Goal: Task Accomplishment & Management: Manage account settings

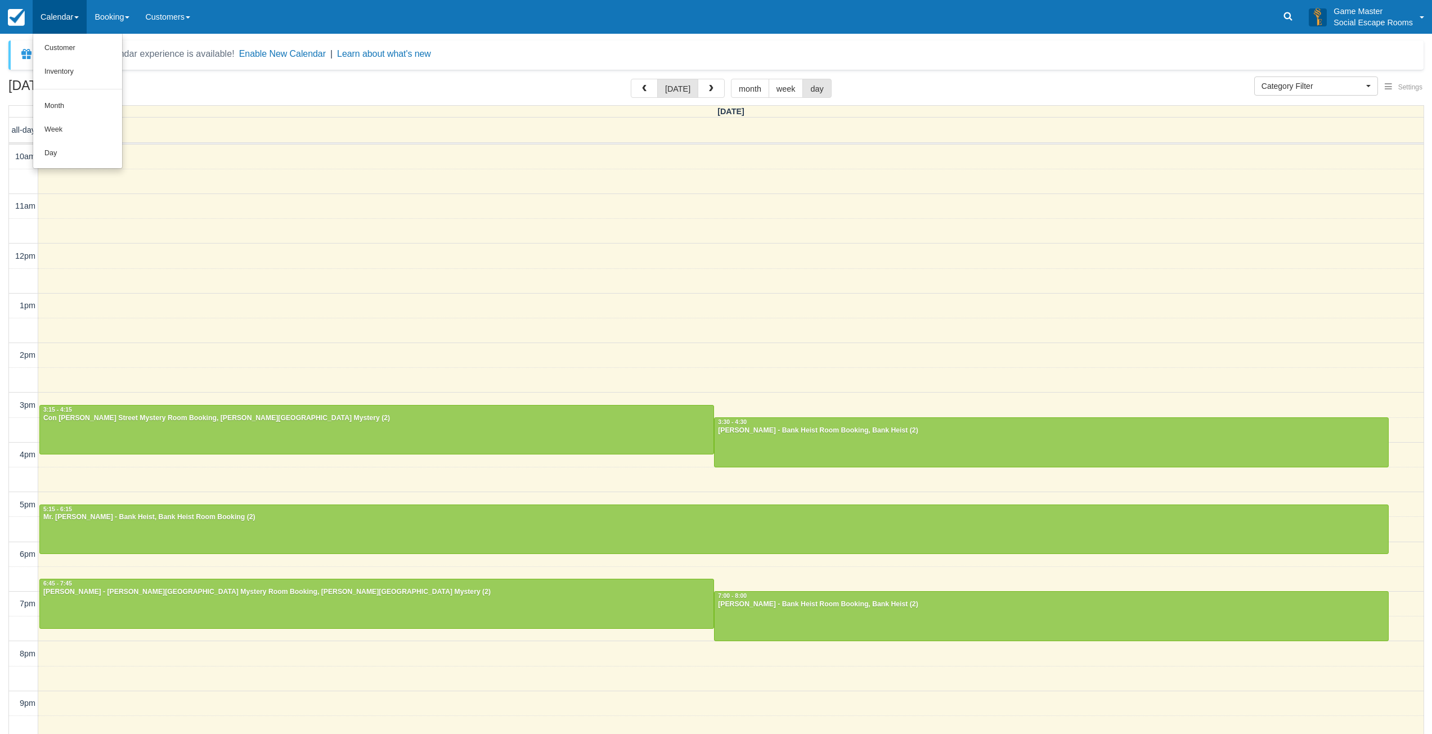
select select
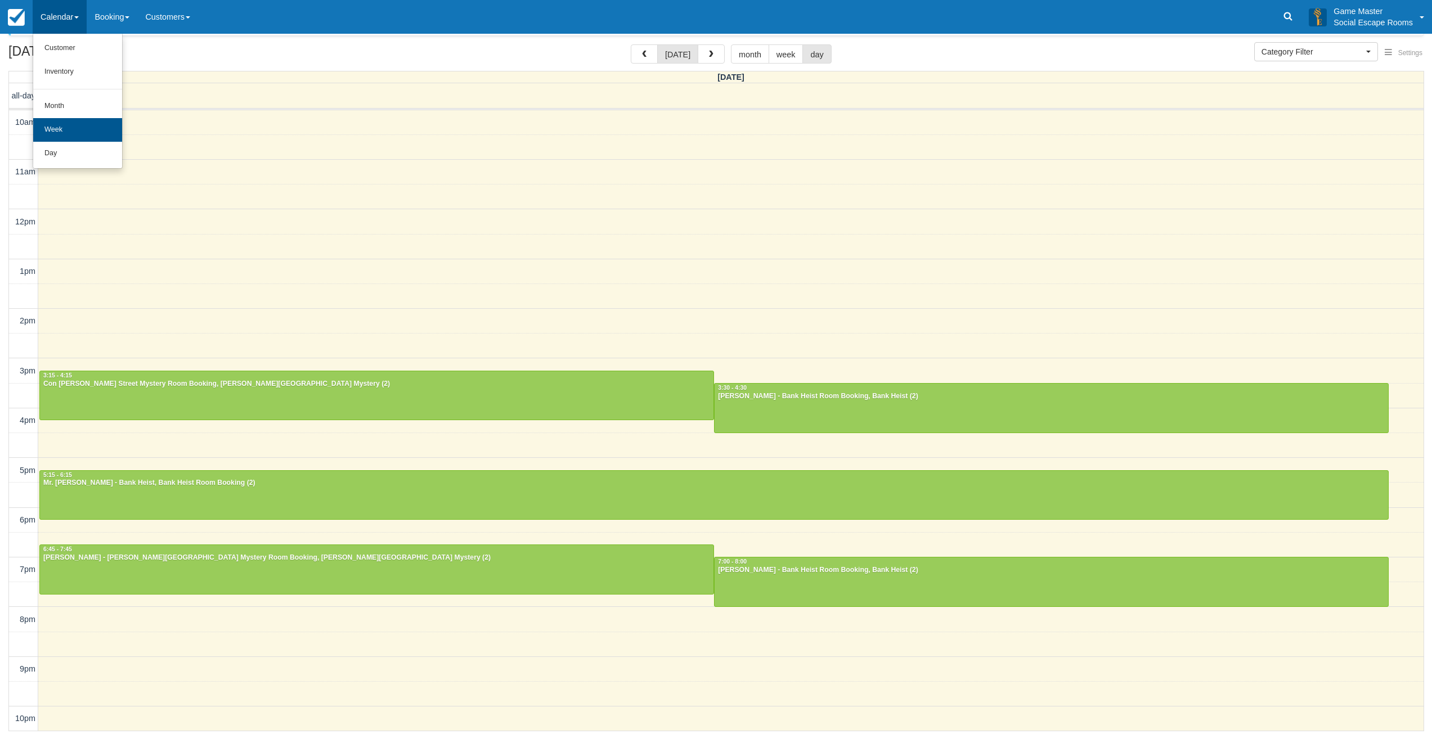
scroll to position [2, 0]
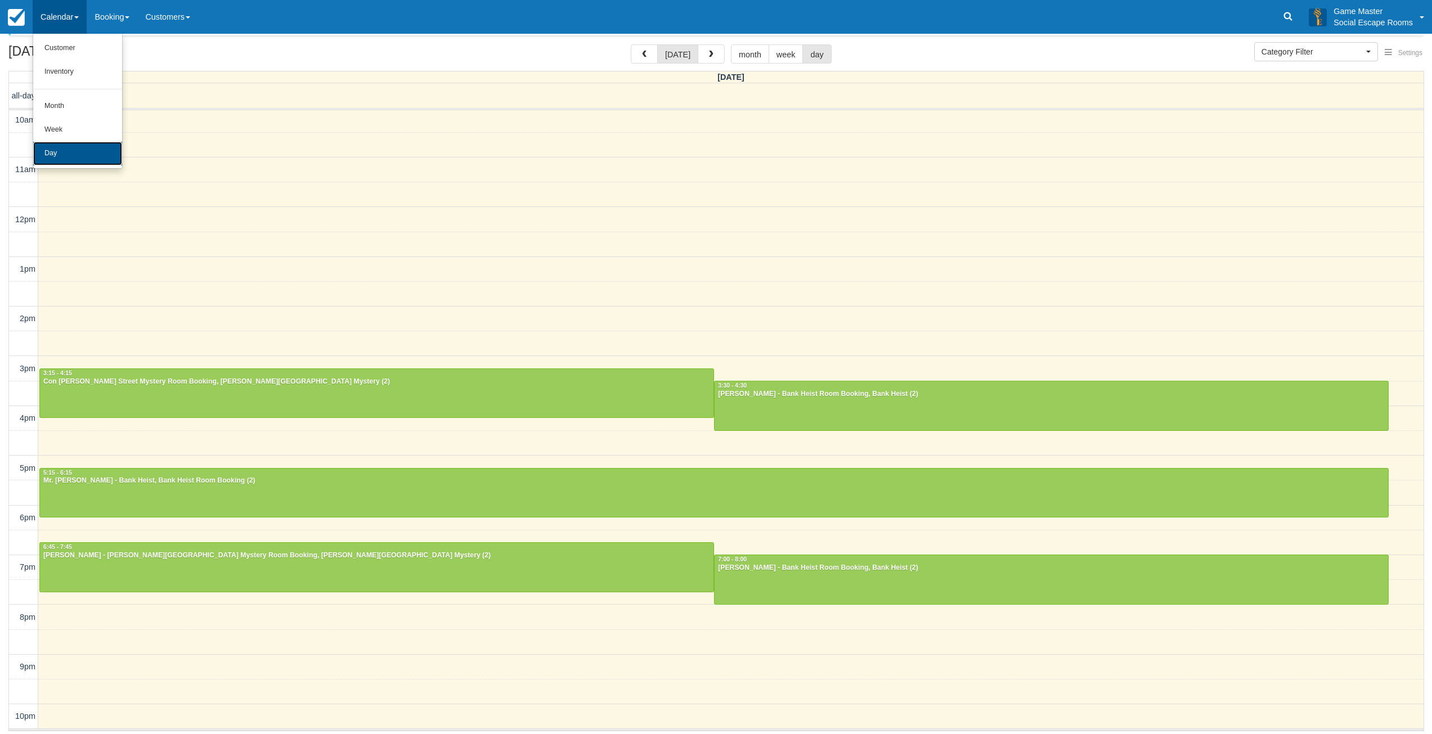
click at [55, 144] on link "Day" at bounding box center [77, 154] width 89 height 24
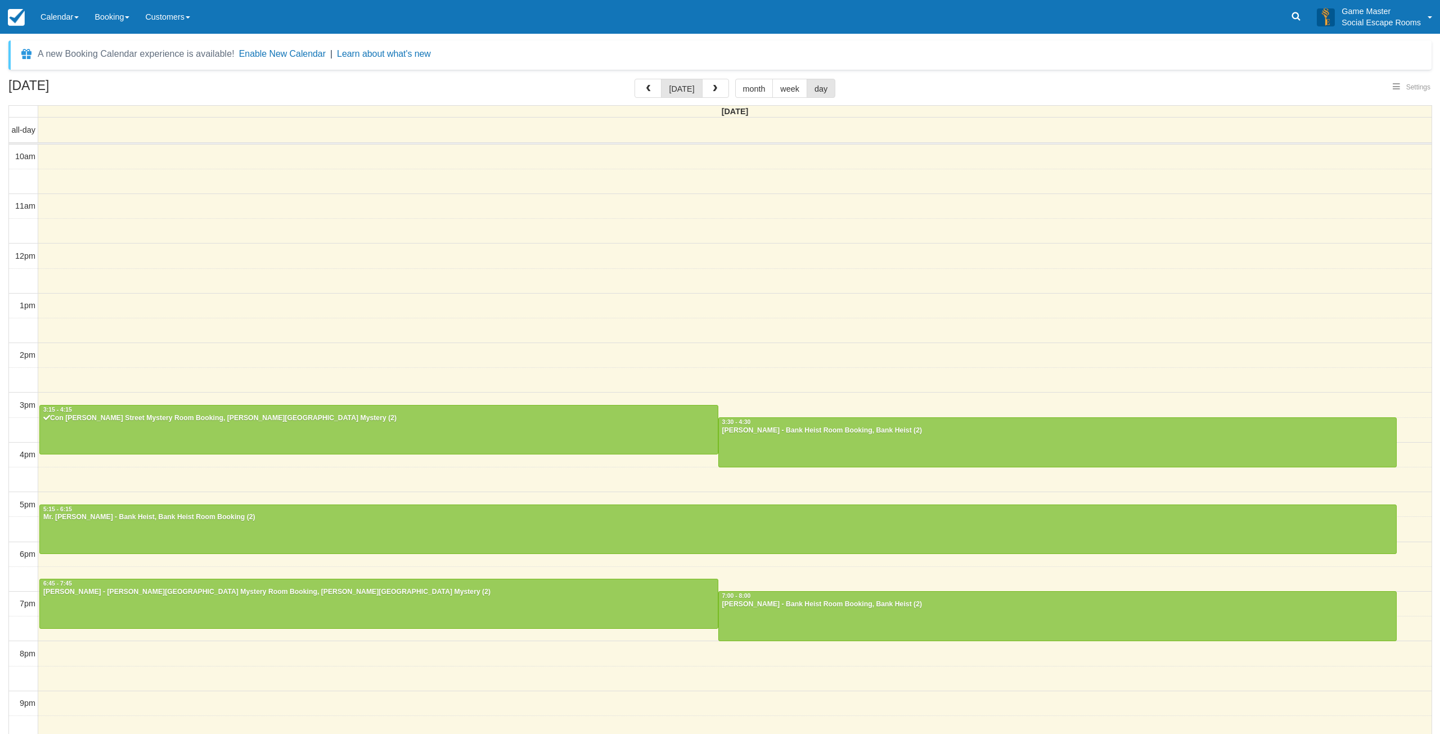
select select
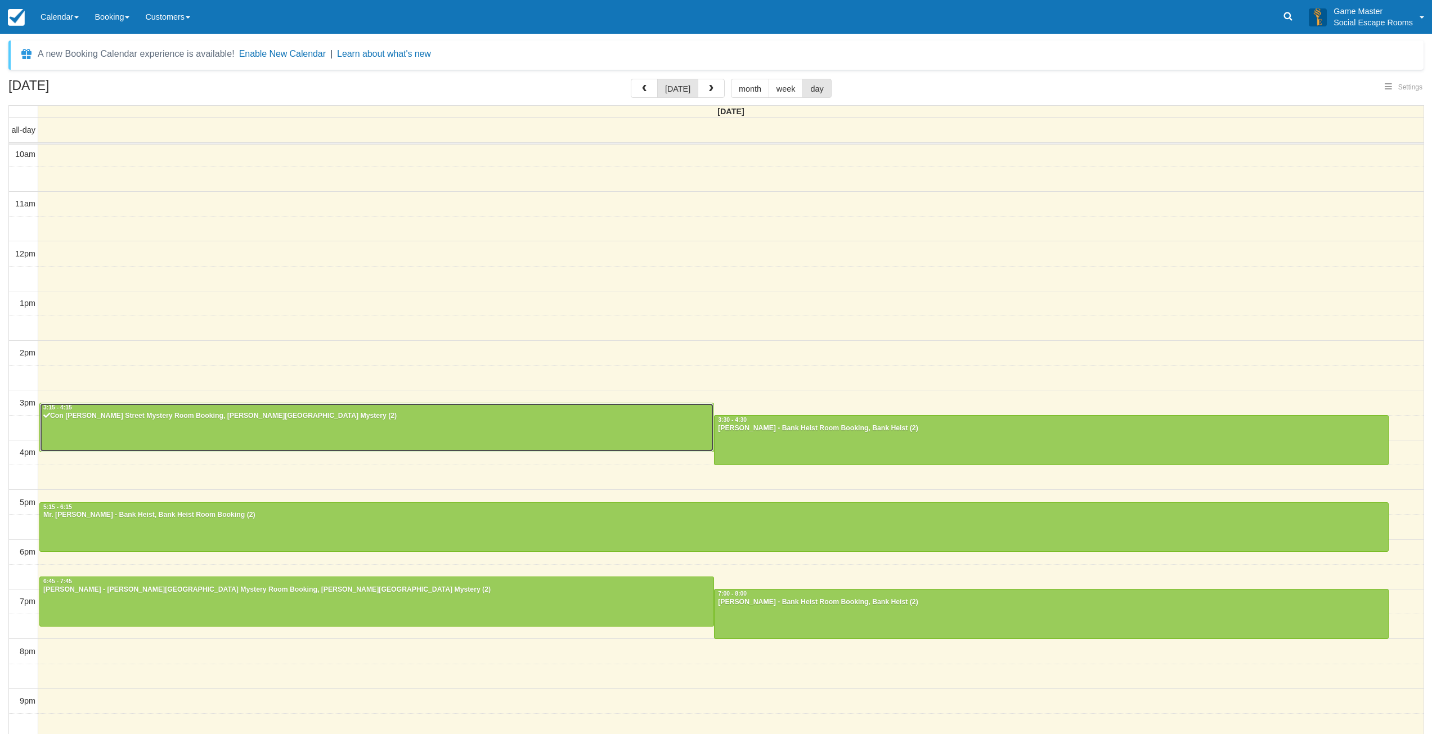
select select
click at [150, 422] on div at bounding box center [376, 427] width 673 height 48
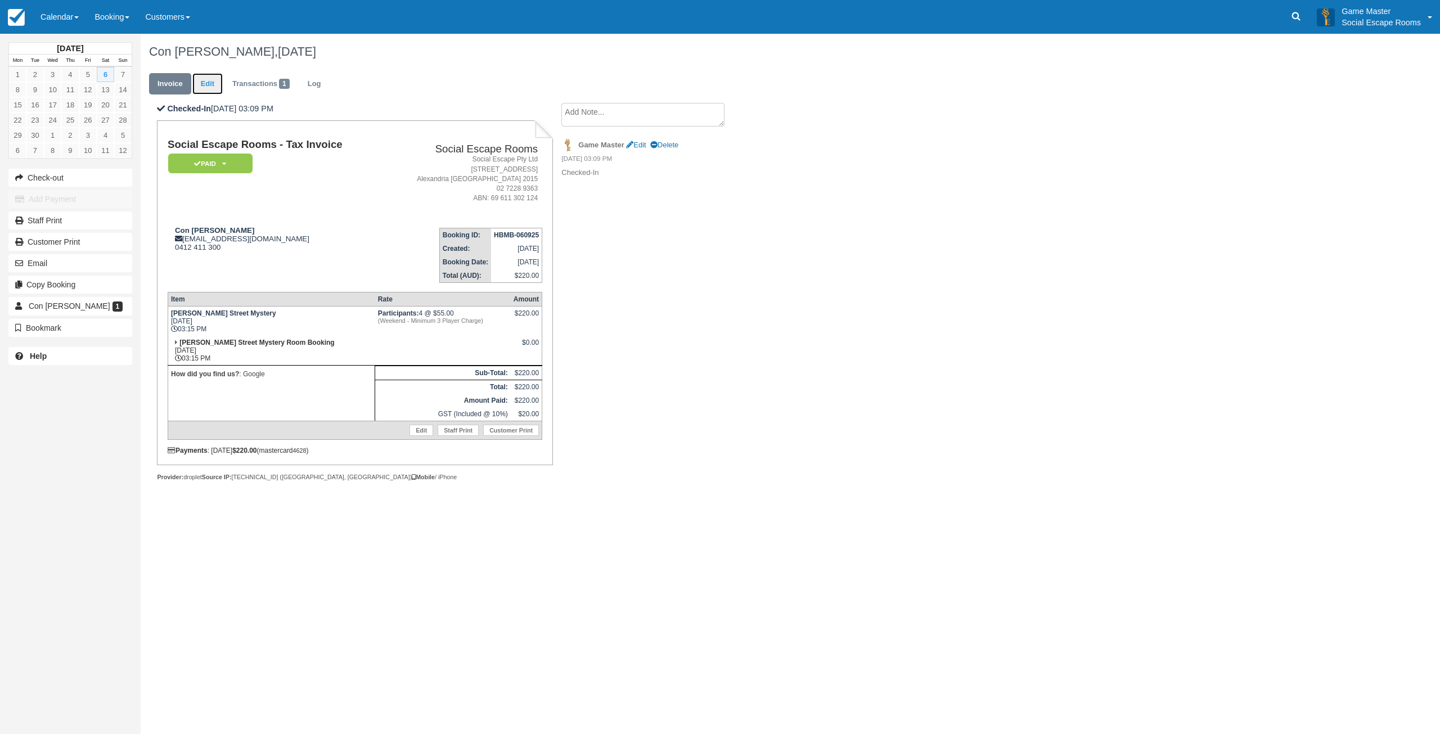
click at [218, 86] on link "Edit" at bounding box center [207, 84] width 30 height 22
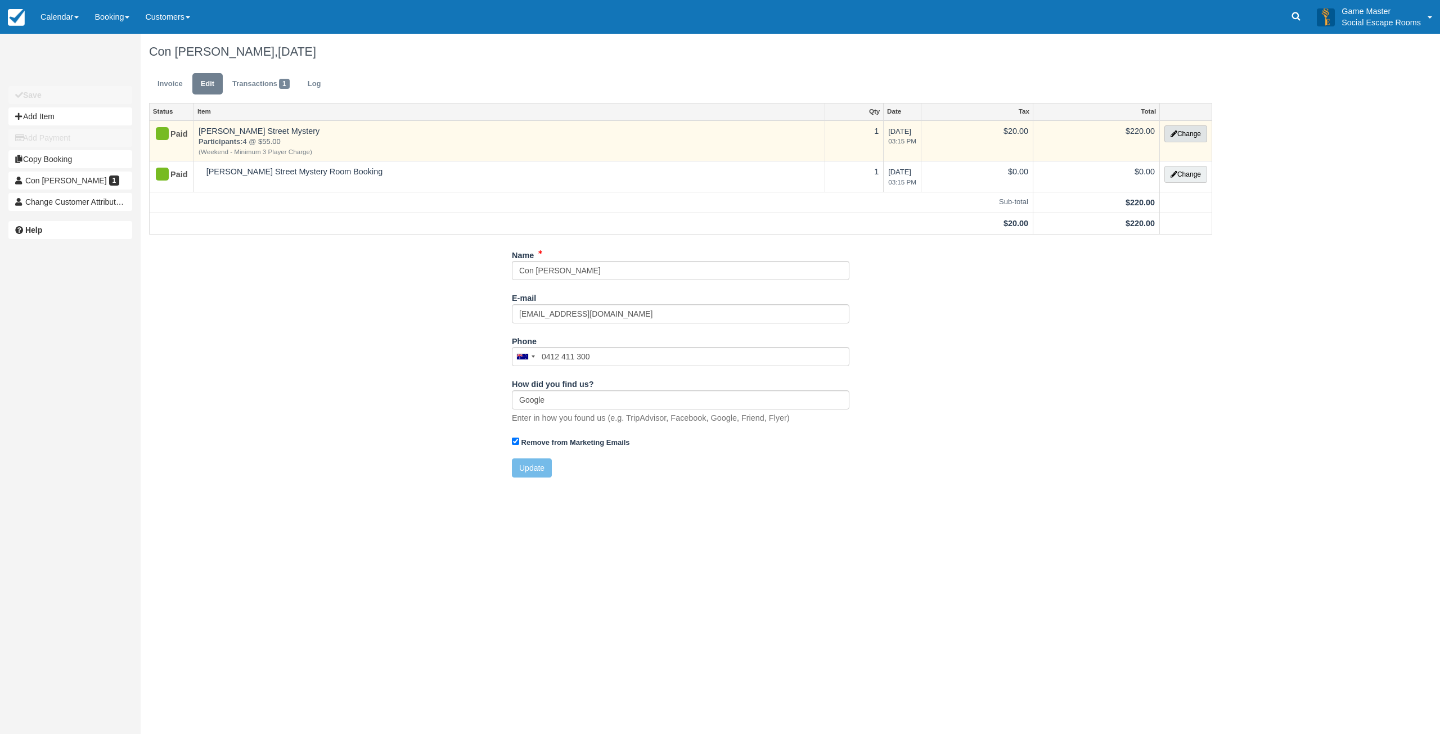
click at [1198, 132] on button "Change" at bounding box center [1185, 133] width 43 height 17
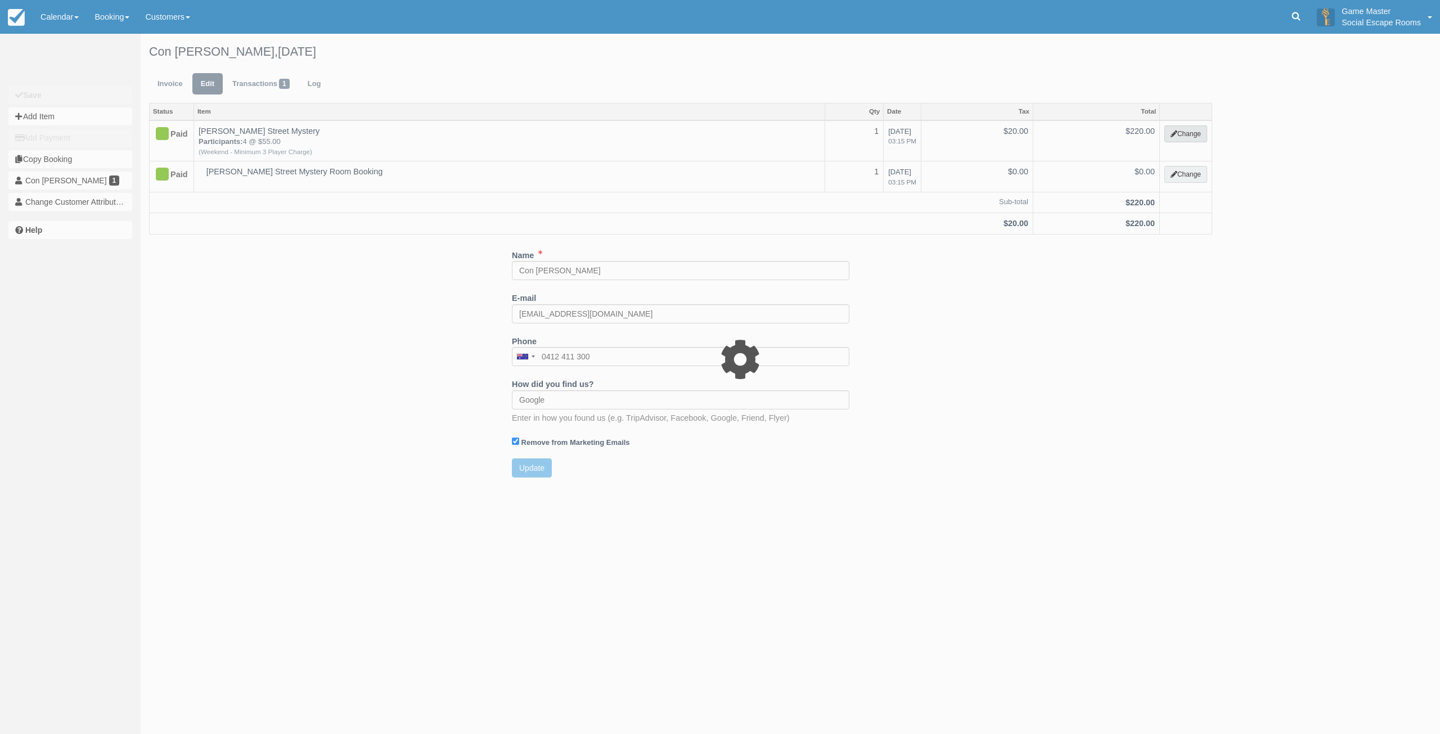
select select "2"
type input "220.00"
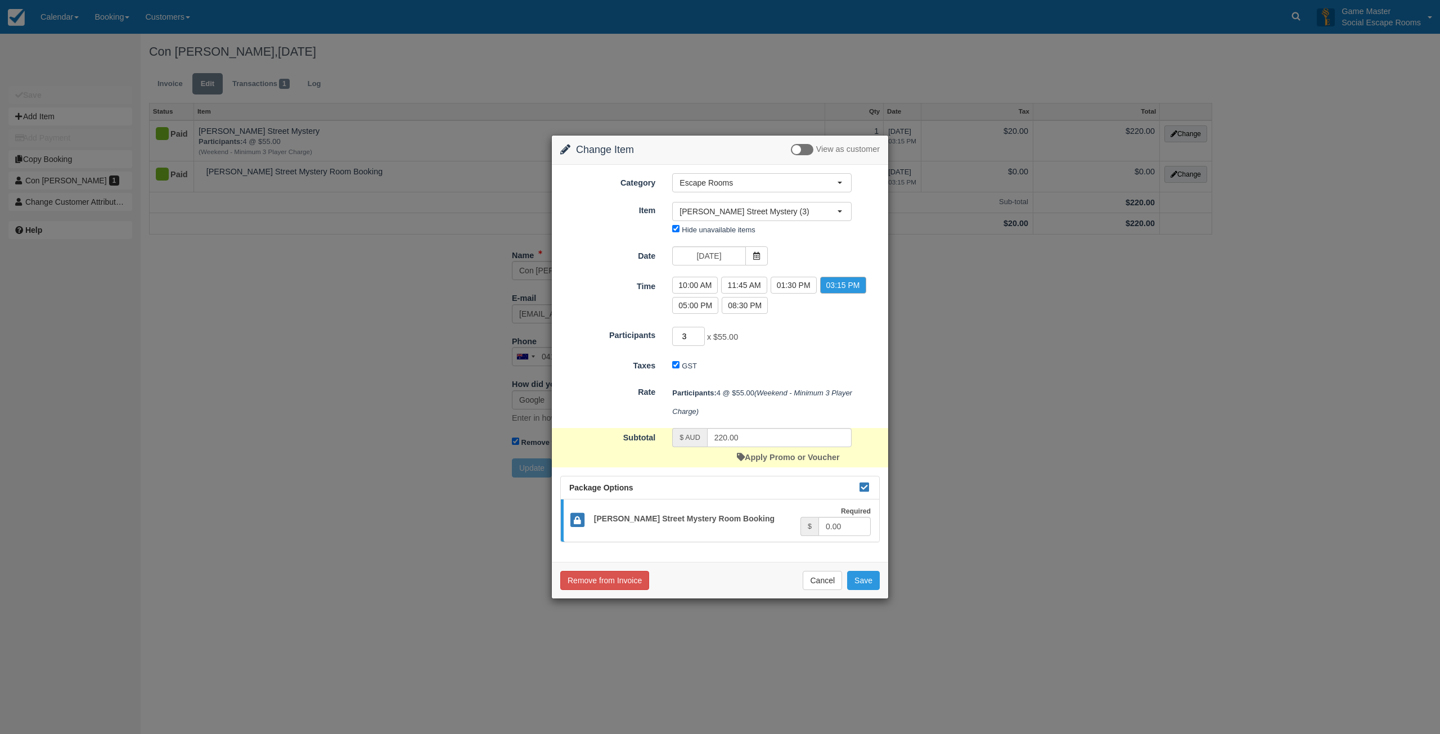
type input "3"
click at [698, 338] on input "3" at bounding box center [688, 336] width 33 height 19
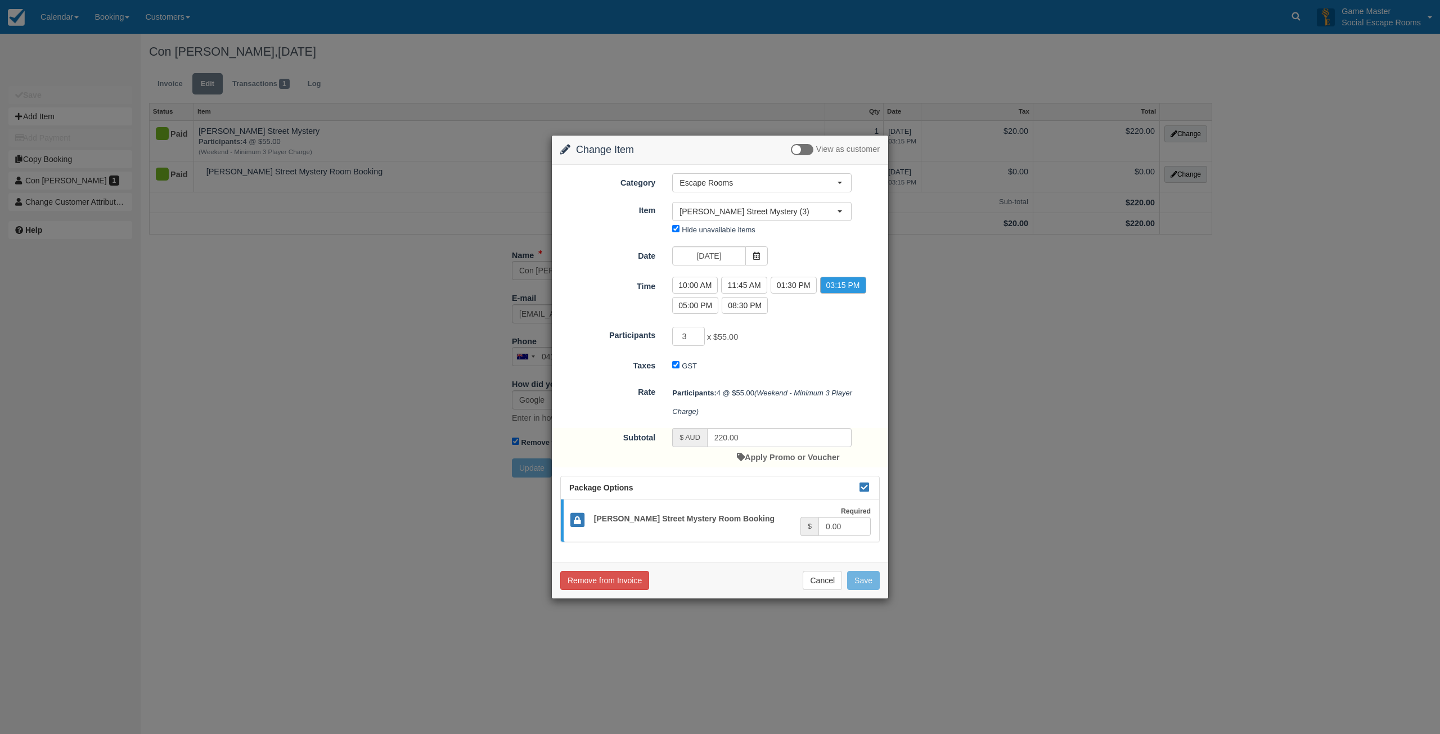
type input "165.00"
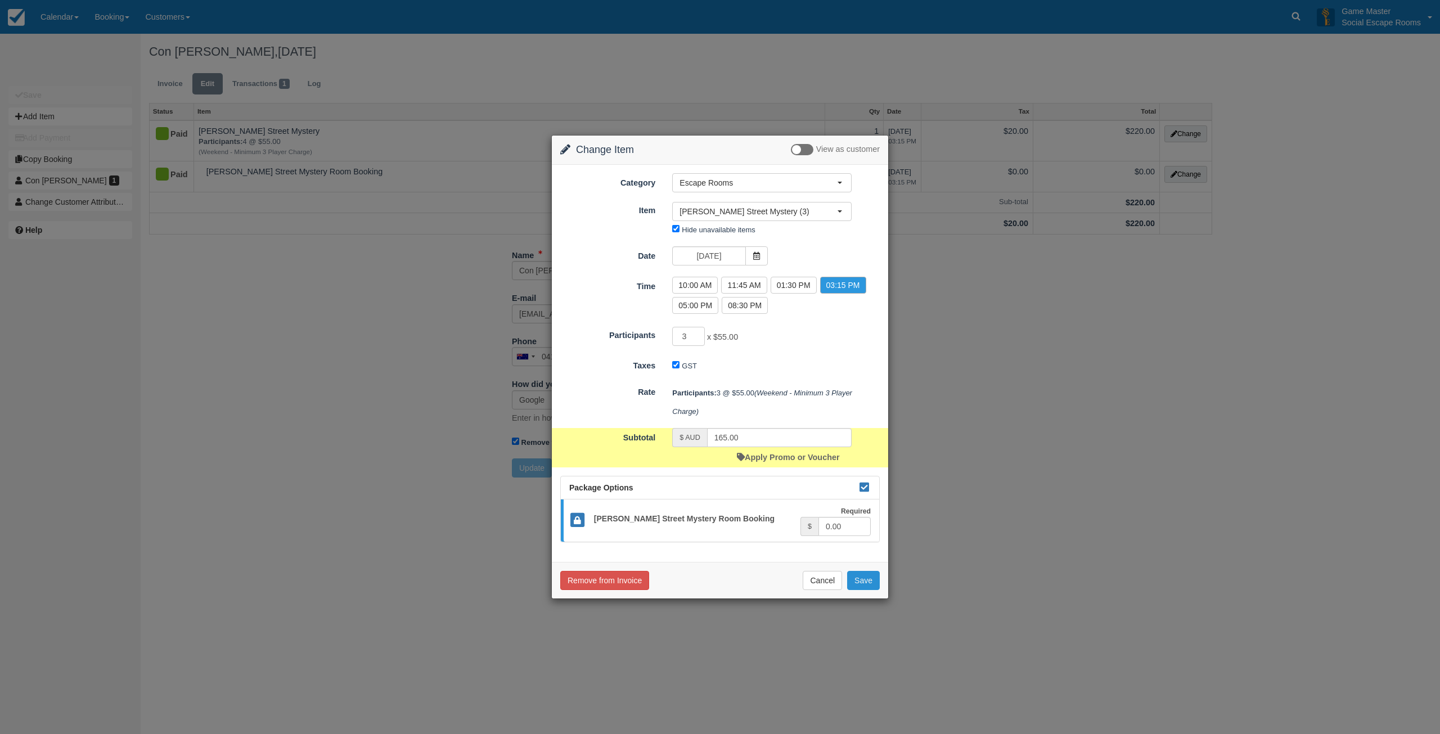
click at [867, 581] on button "Save" at bounding box center [863, 580] width 33 height 19
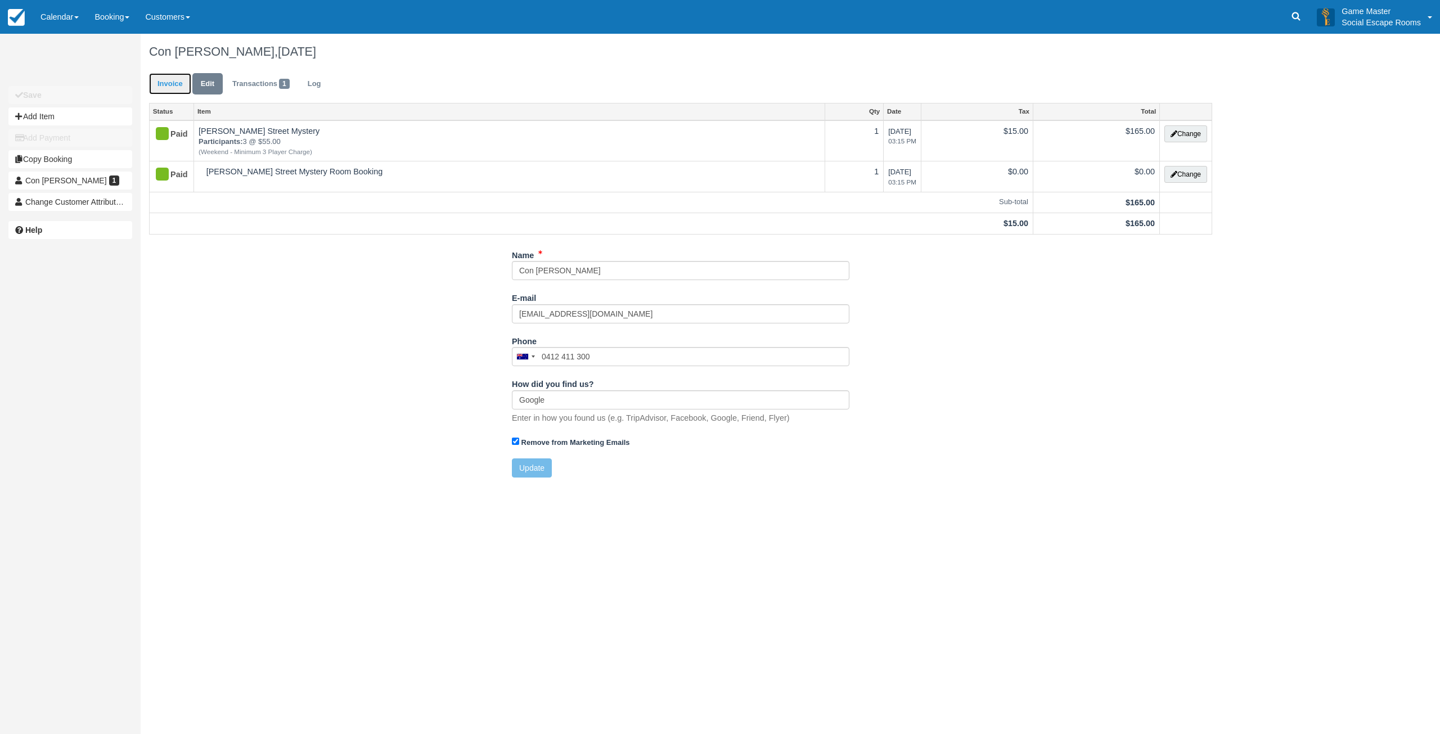
click at [169, 78] on link "Invoice" at bounding box center [170, 84] width 42 height 22
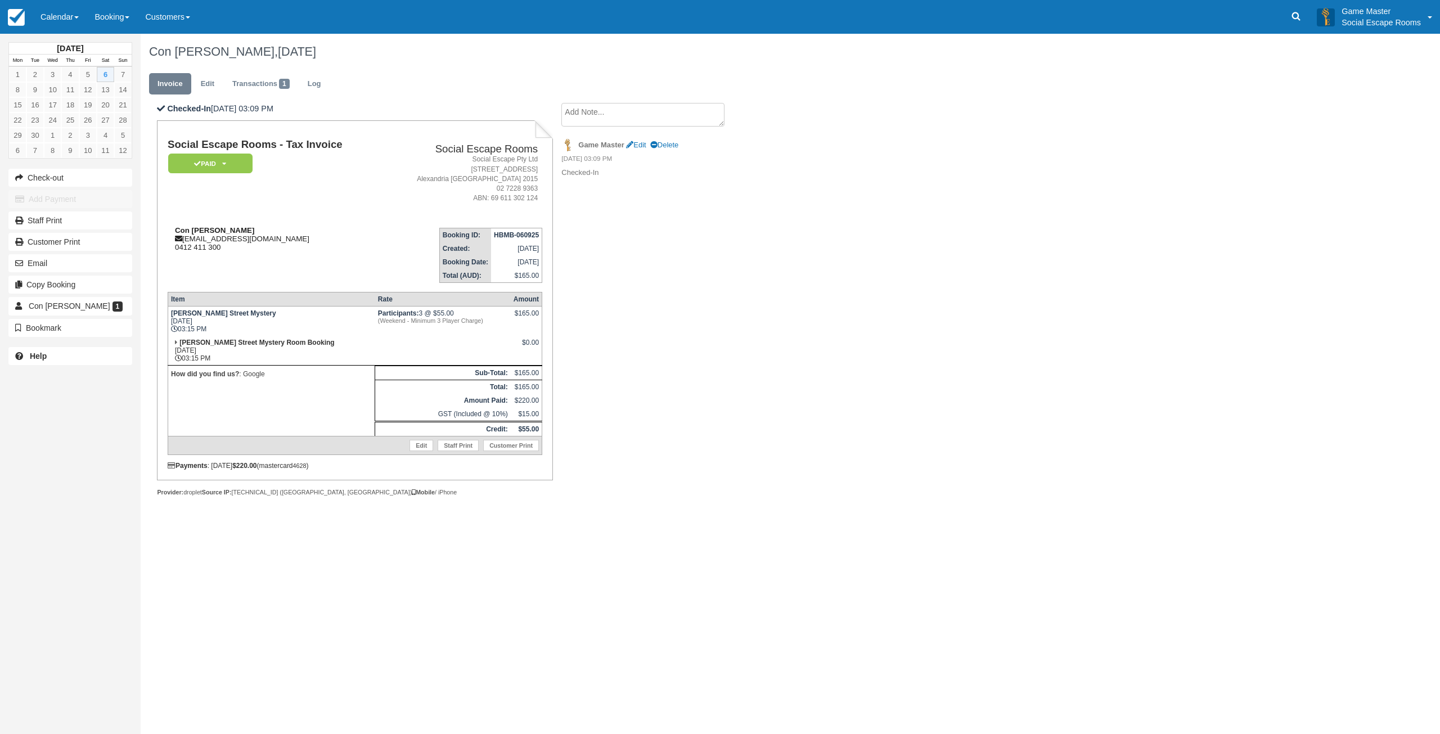
click at [181, 232] on strong "Con [PERSON_NAME]" at bounding box center [214, 230] width 79 height 8
drag, startPoint x: 181, startPoint y: 232, endPoint x: 198, endPoint y: 231, distance: 16.9
click at [198, 231] on strong "Con Eleftheriou" at bounding box center [214, 230] width 79 height 8
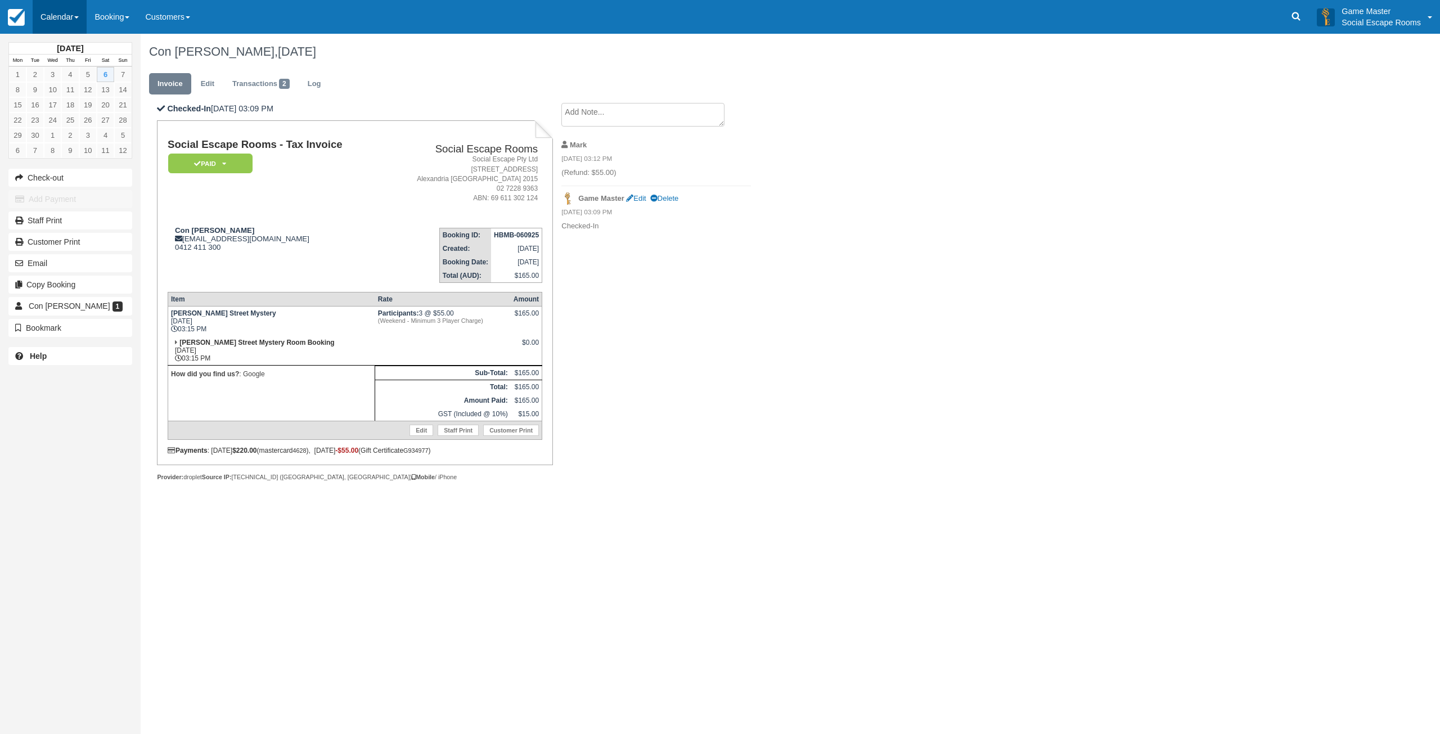
click at [60, 14] on link "Calendar" at bounding box center [60, 17] width 54 height 34
click at [48, 149] on link "Day" at bounding box center [77, 154] width 89 height 24
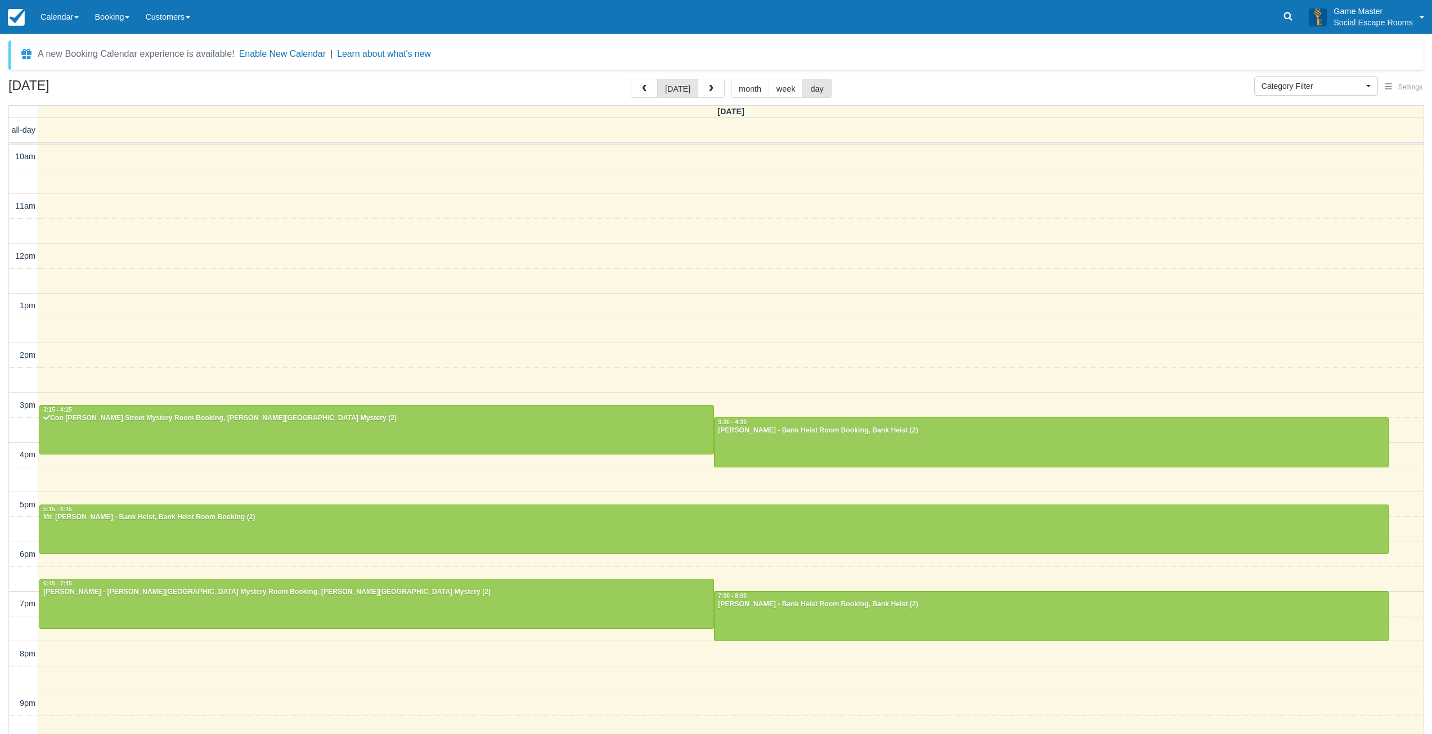
select select
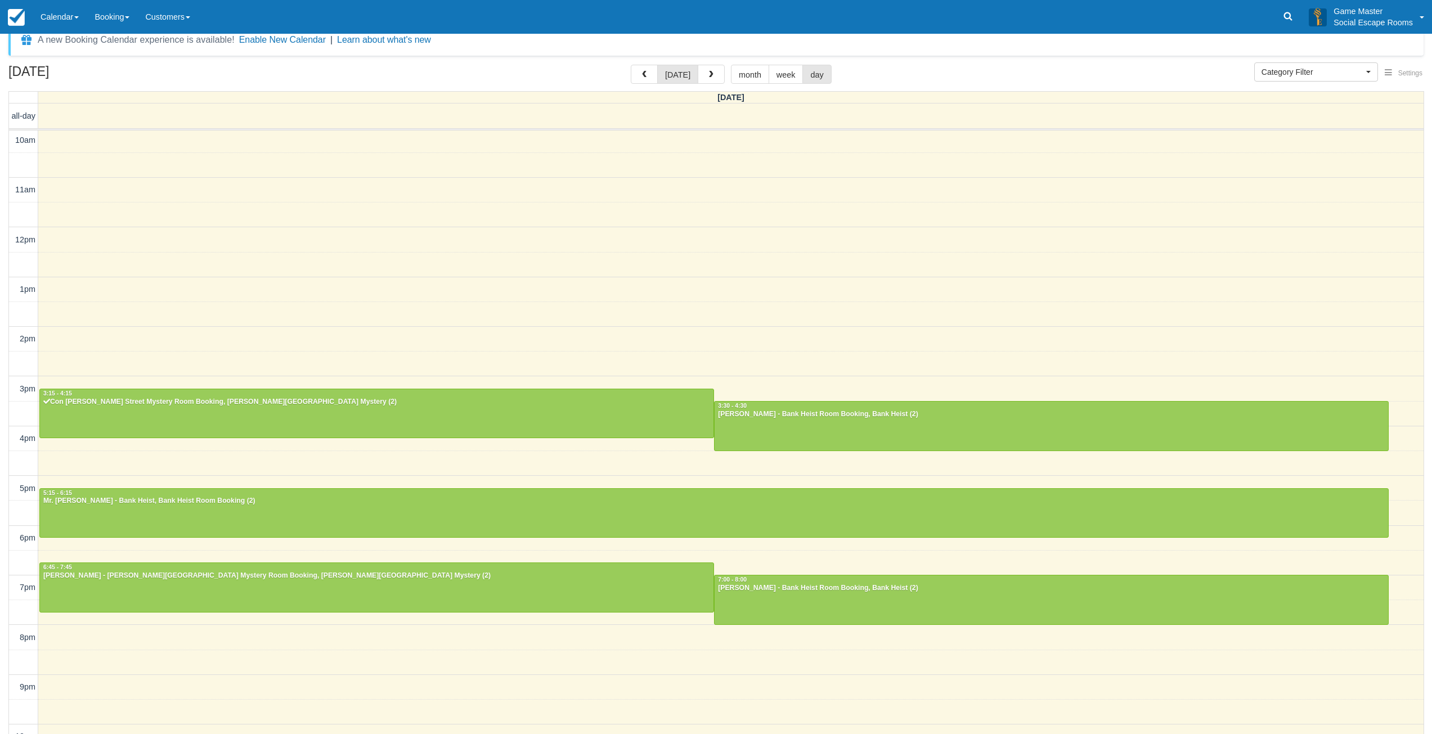
scroll to position [34, 0]
